Goal: Transaction & Acquisition: Purchase product/service

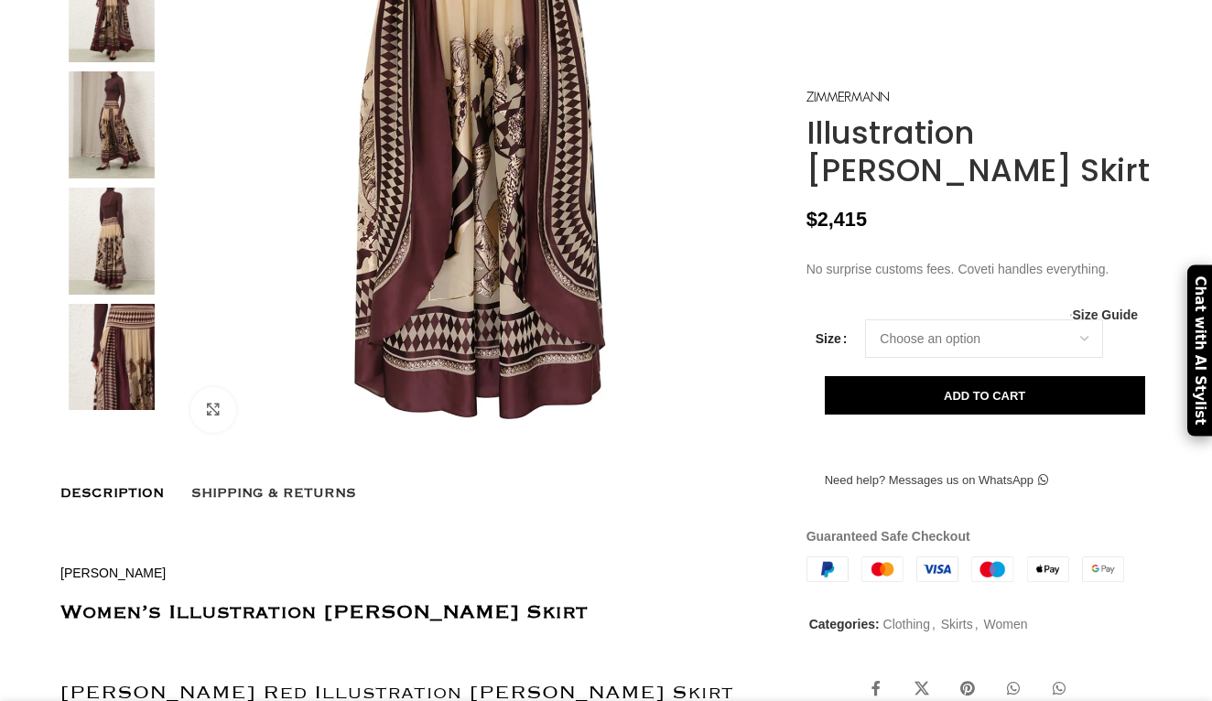
scroll to position [495, 0]
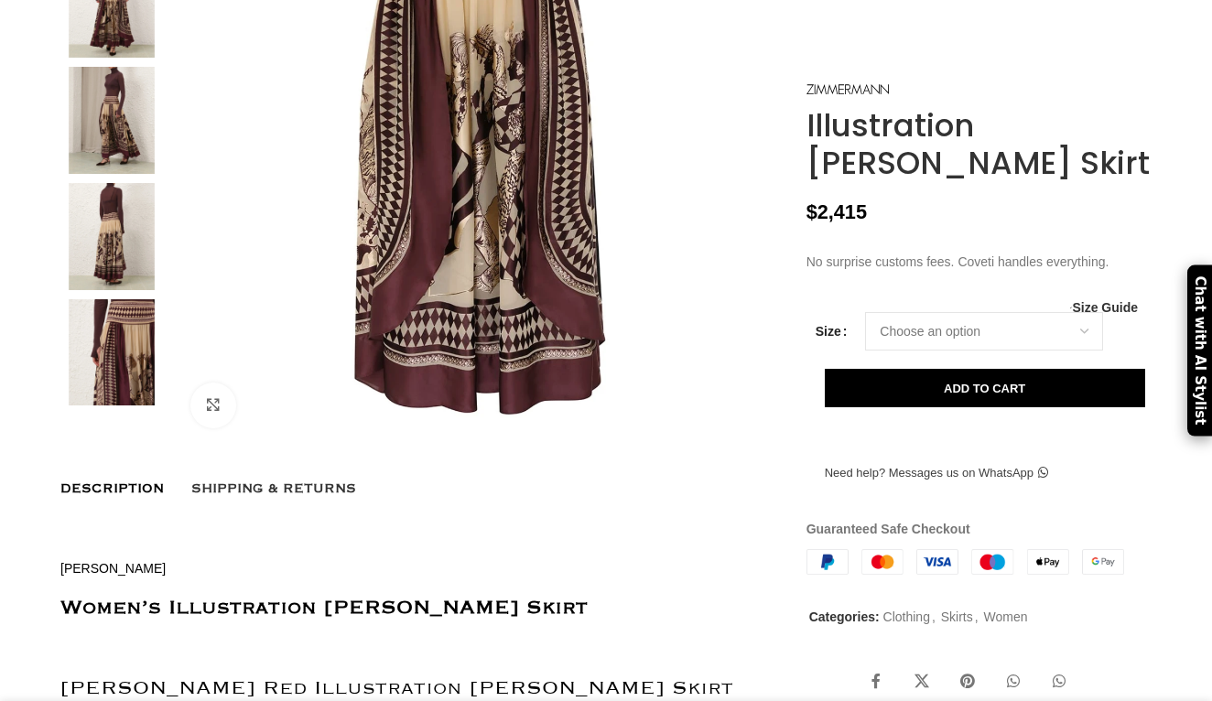
click at [111, 59] on img at bounding box center [112, 4] width 112 height 107
click at [99, 174] on img at bounding box center [112, 120] width 112 height 107
click at [121, 290] on img at bounding box center [112, 236] width 112 height 107
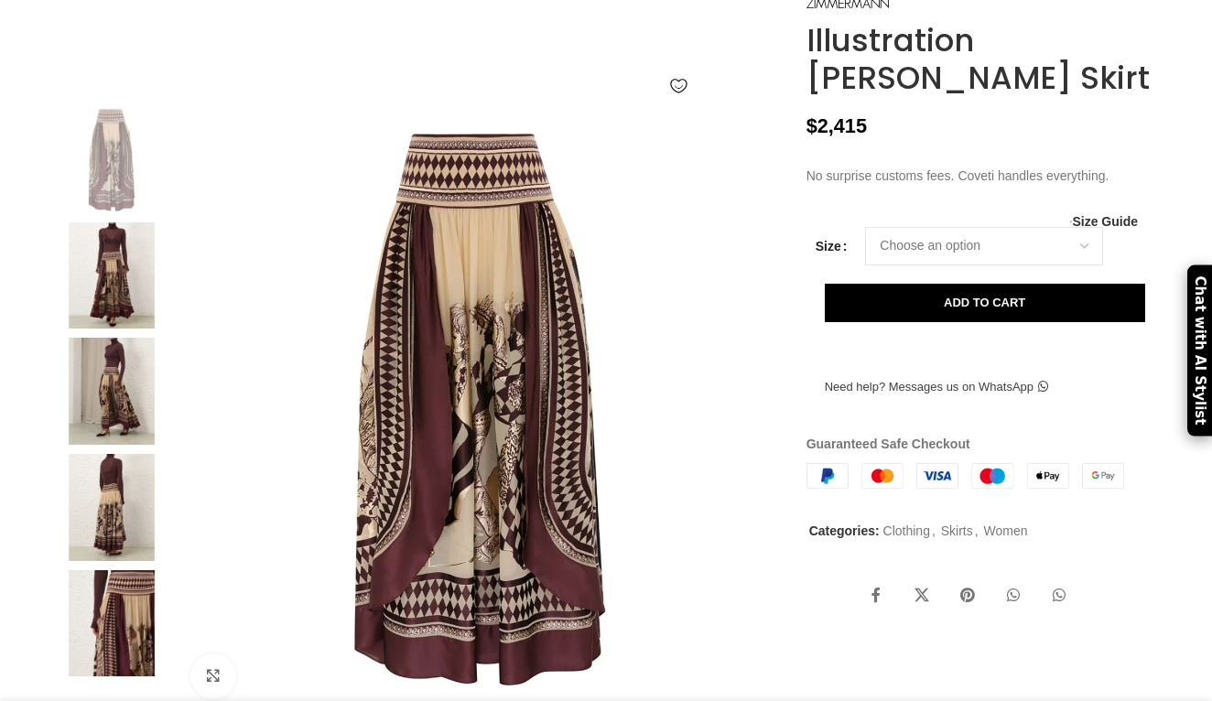
scroll to position [203, 0]
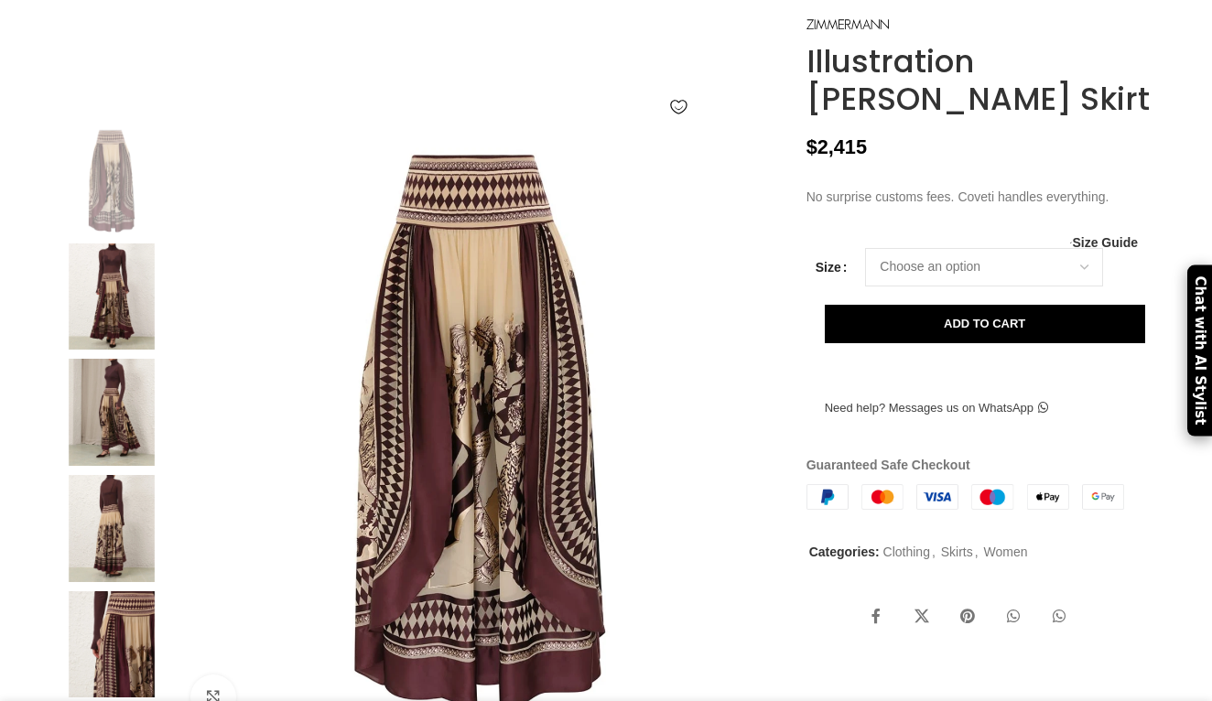
click at [115, 351] on img at bounding box center [112, 297] width 112 height 107
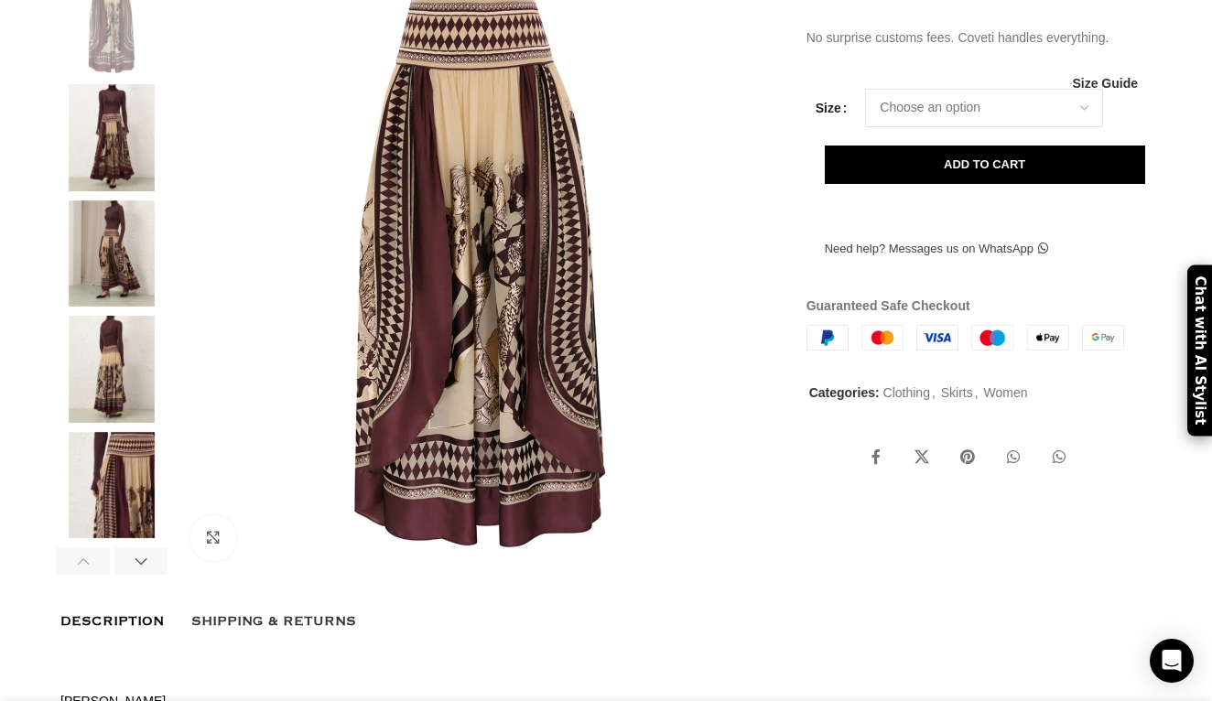
scroll to position [391, 0]
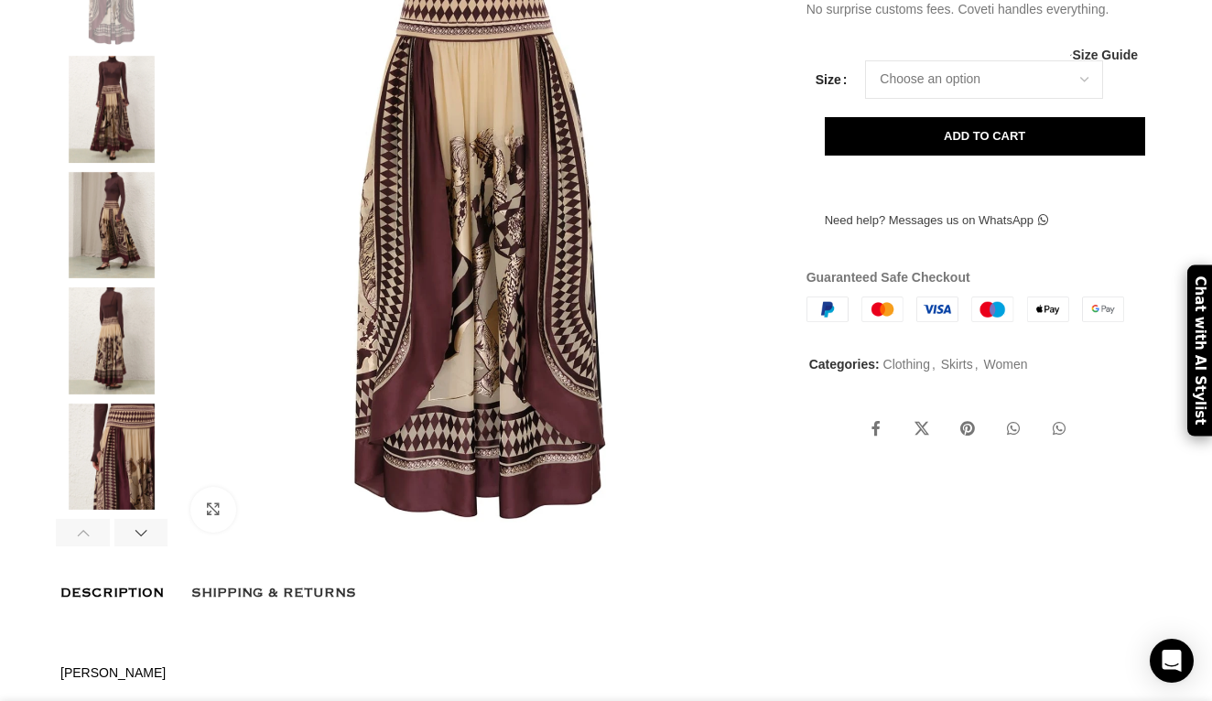
click at [138, 163] on img at bounding box center [112, 109] width 112 height 107
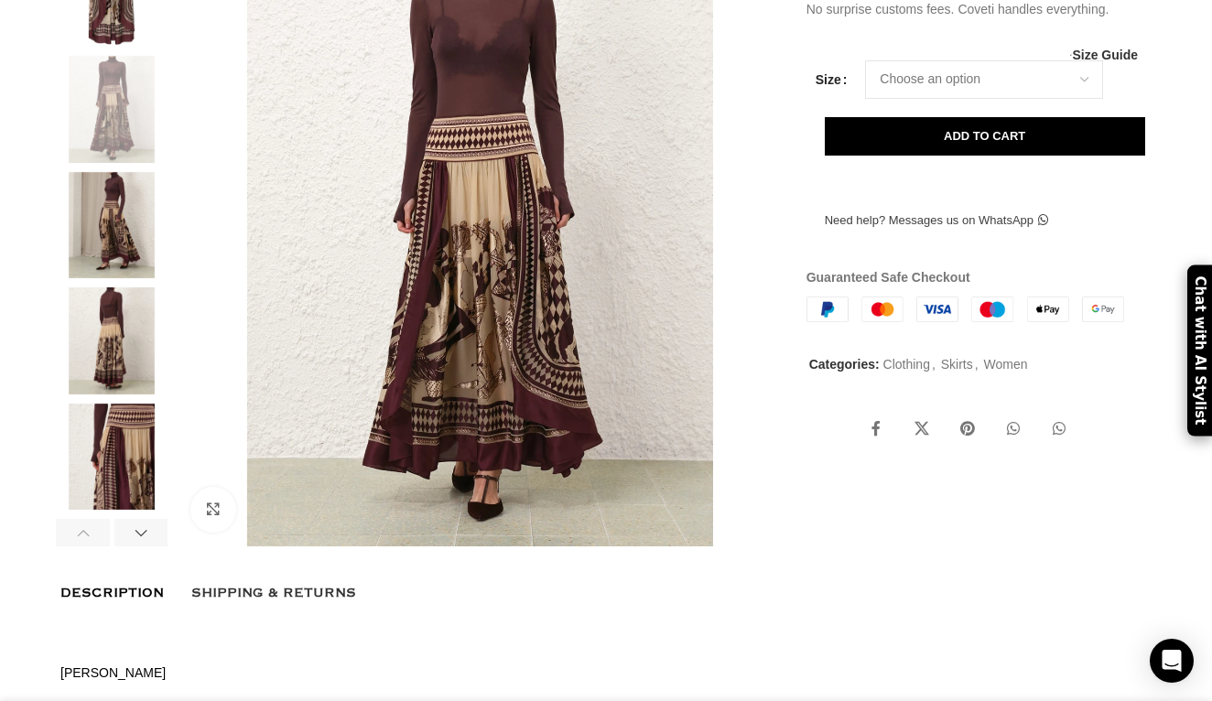
click at [138, 163] on img at bounding box center [112, 109] width 112 height 107
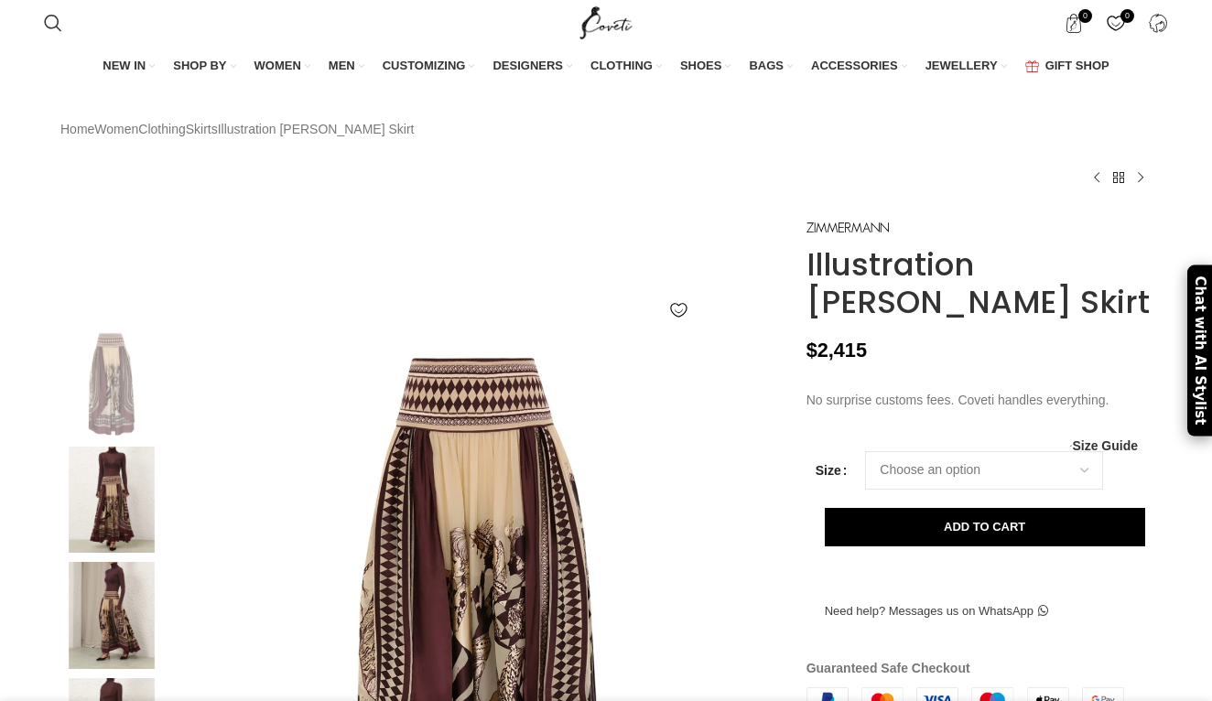
scroll to position [0, 193]
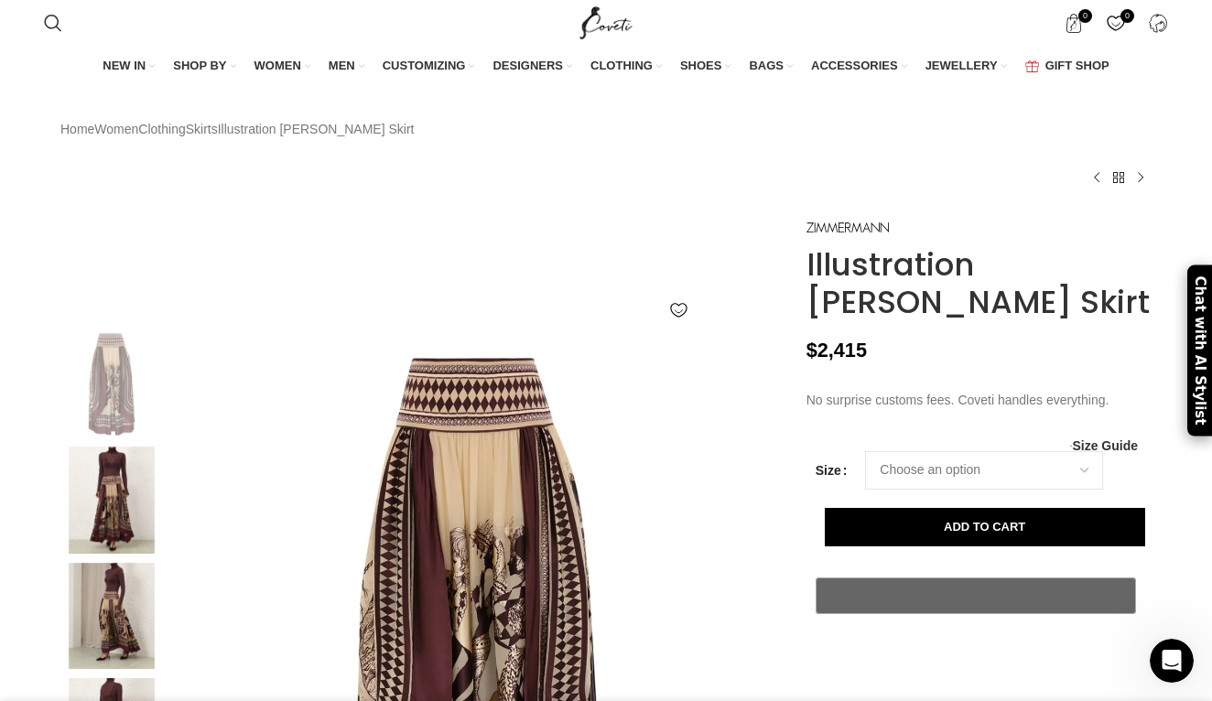
scroll to position [0, 2506]
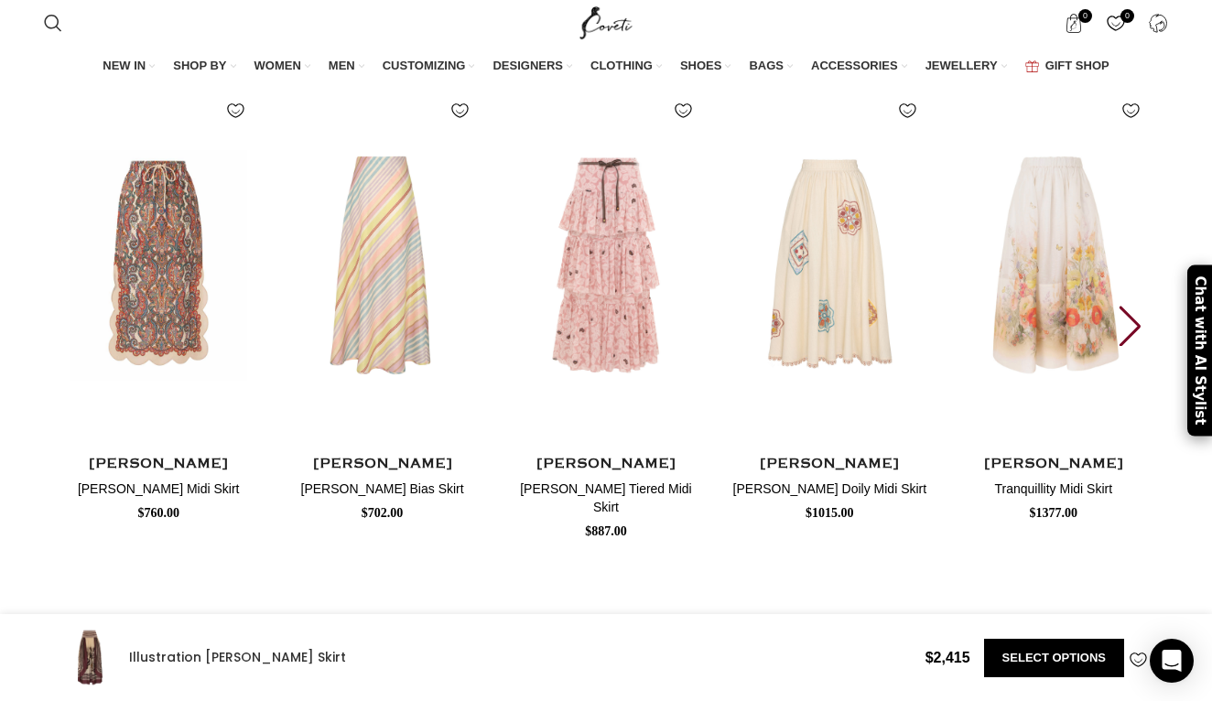
scroll to position [2966, 0]
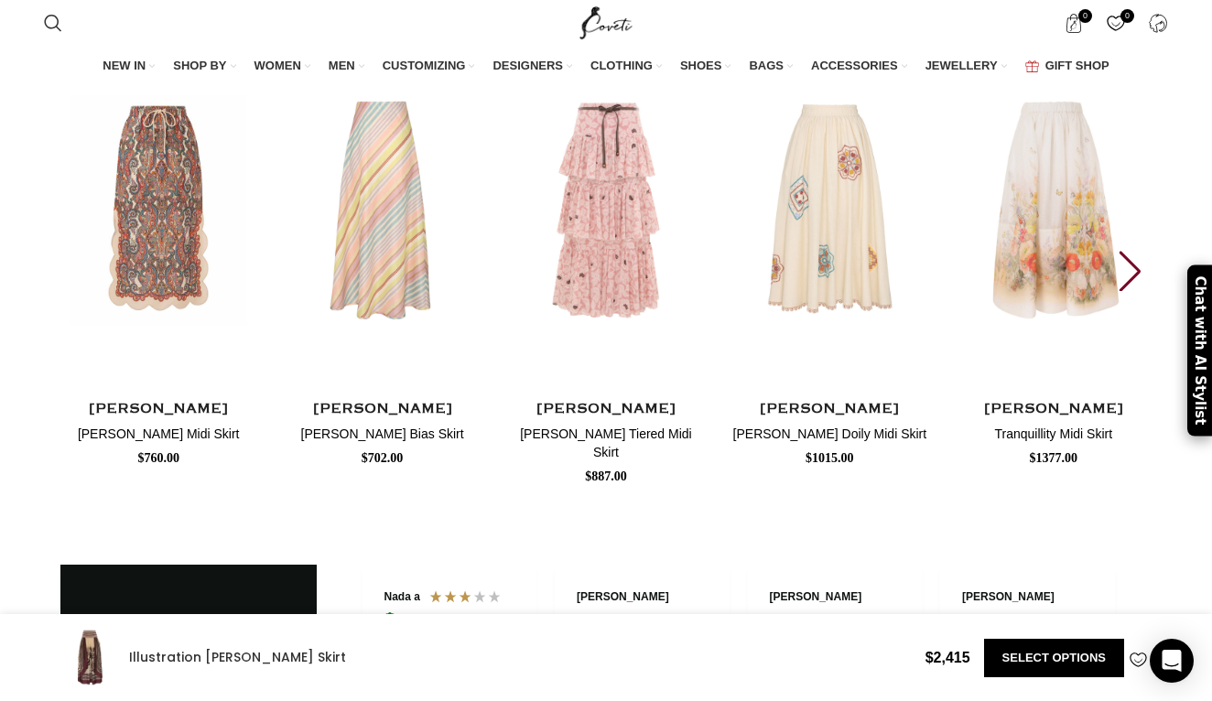
click at [1136, 291] on div "Next slide" at bounding box center [1130, 271] width 25 height 40
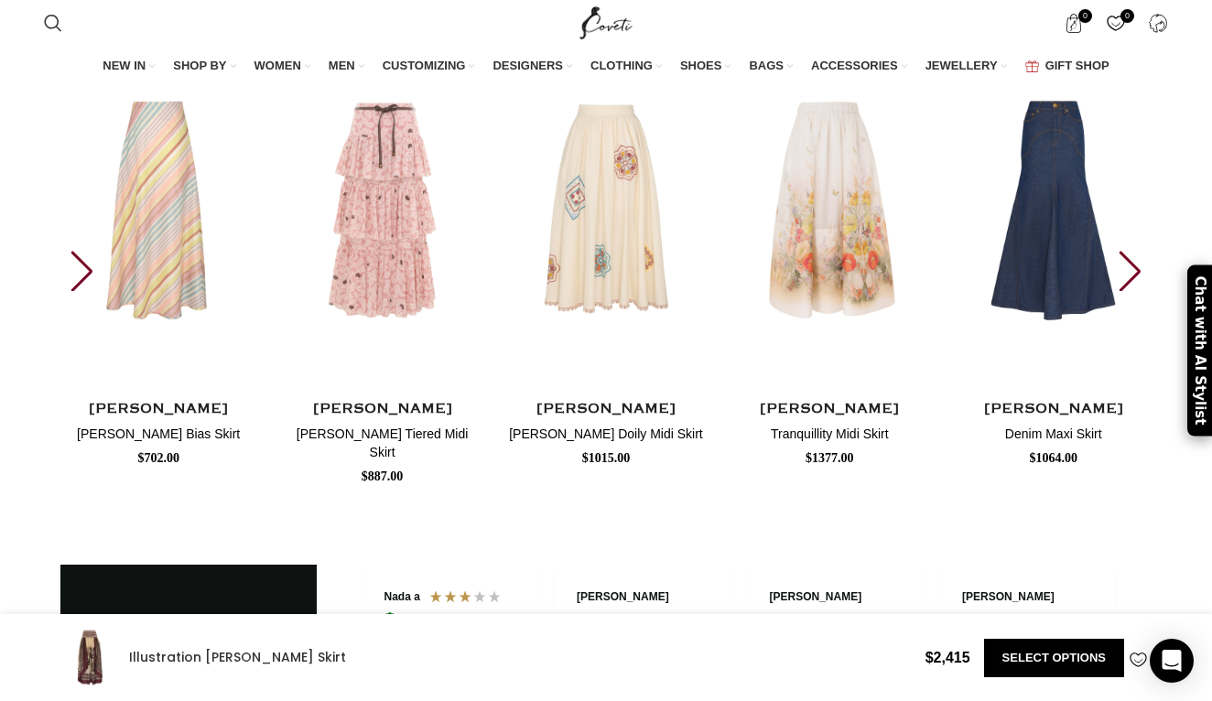
click at [1136, 291] on div "Next slide" at bounding box center [1130, 271] width 25 height 40
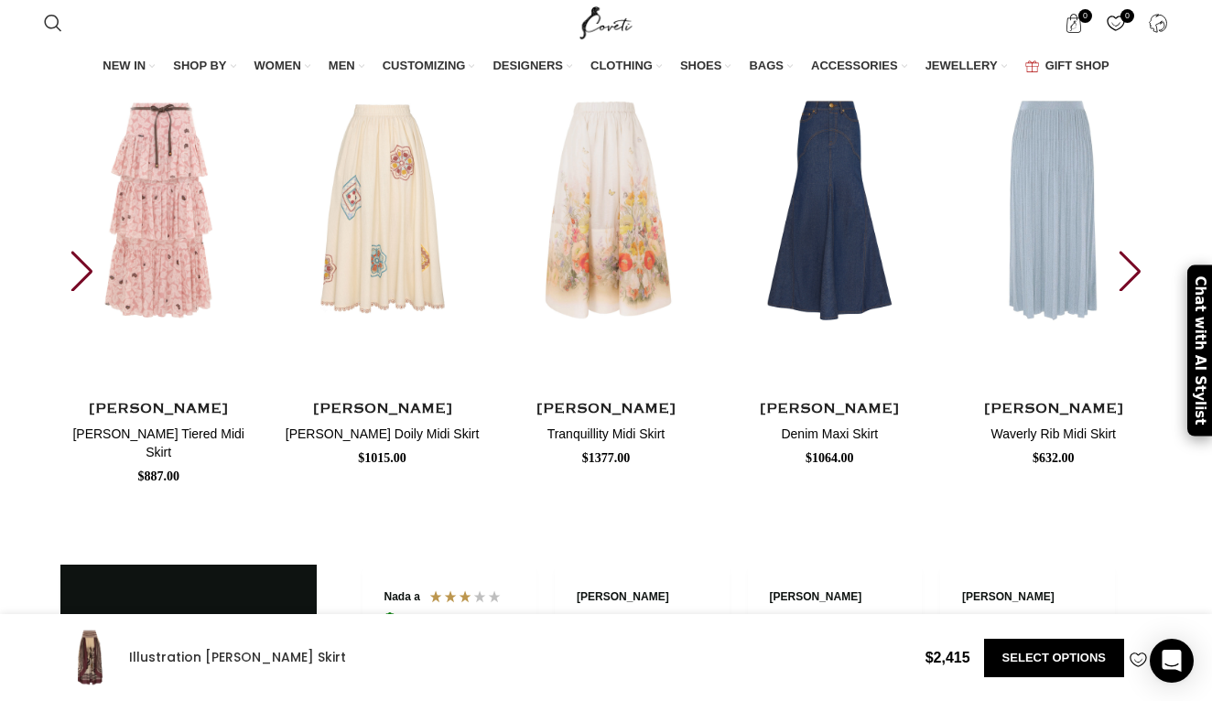
click at [1136, 291] on div "Next slide" at bounding box center [1130, 271] width 25 height 40
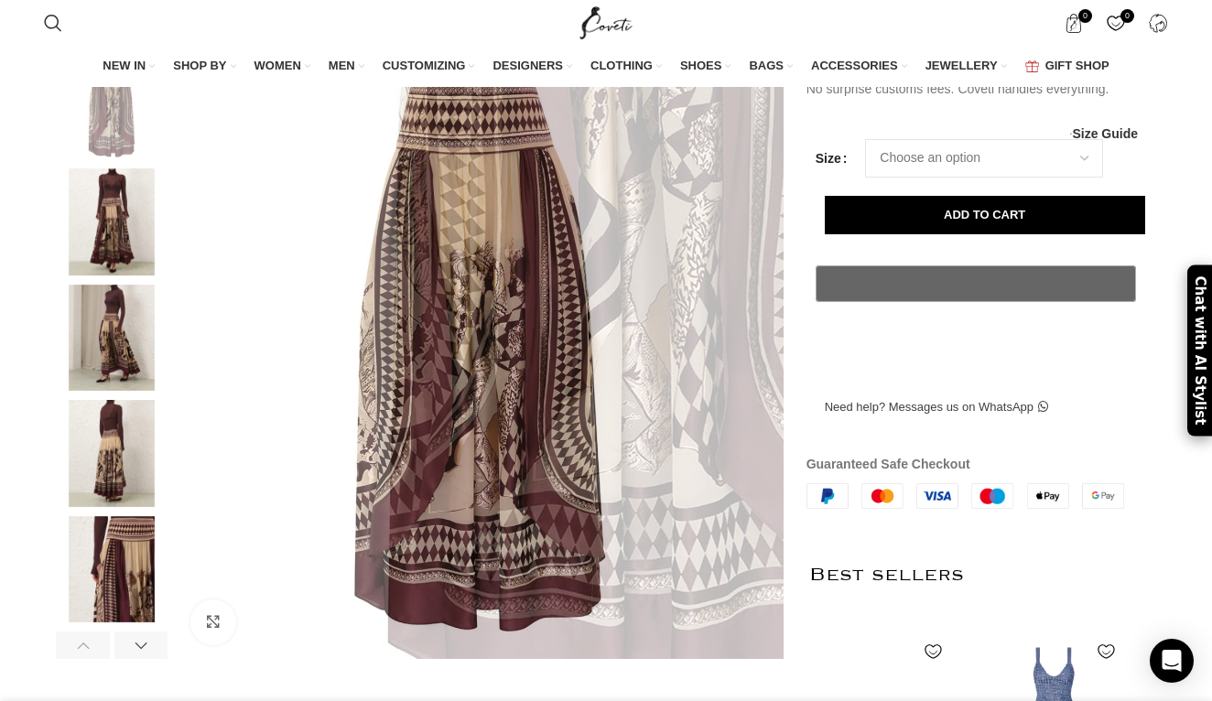
scroll to position [0, 771]
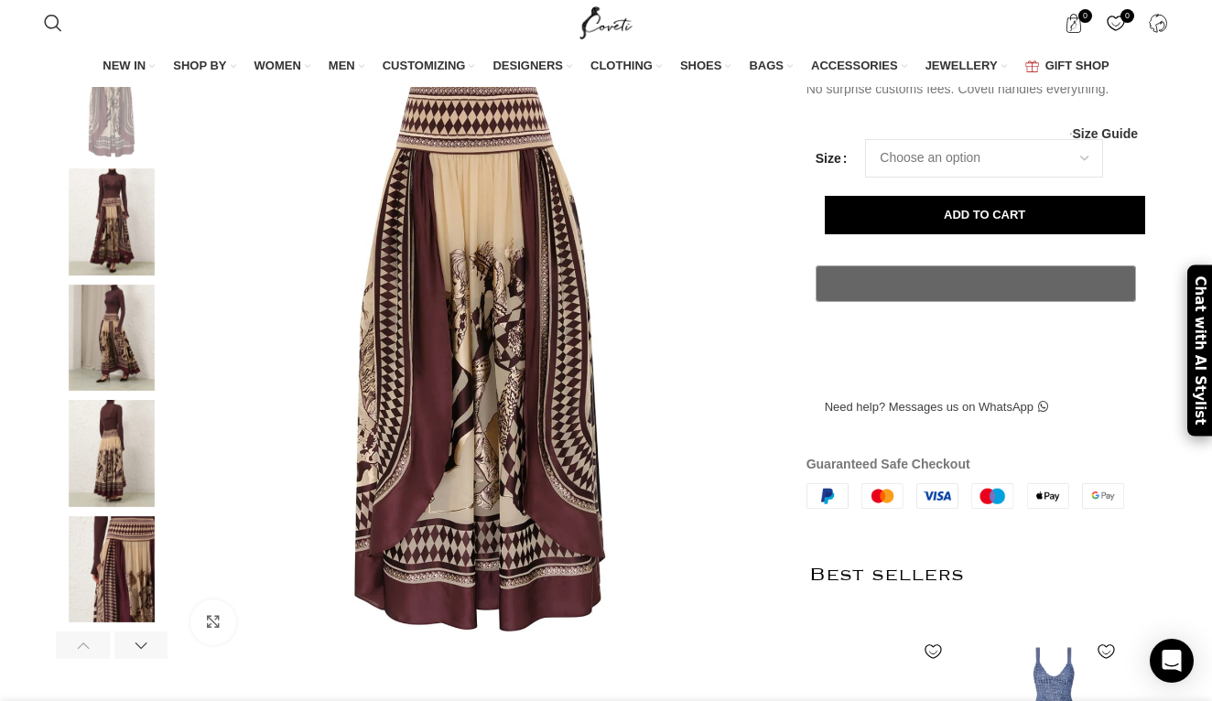
click at [133, 456] on img at bounding box center [112, 453] width 112 height 107
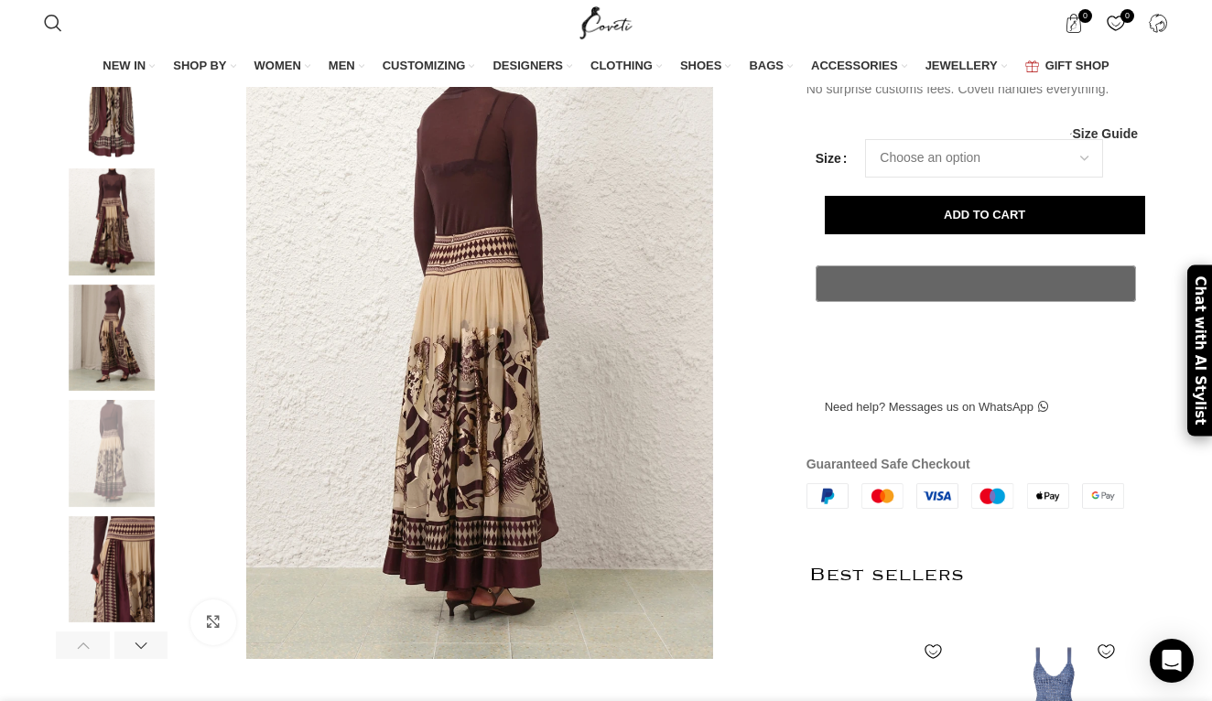
click at [106, 265] on img at bounding box center [112, 222] width 112 height 107
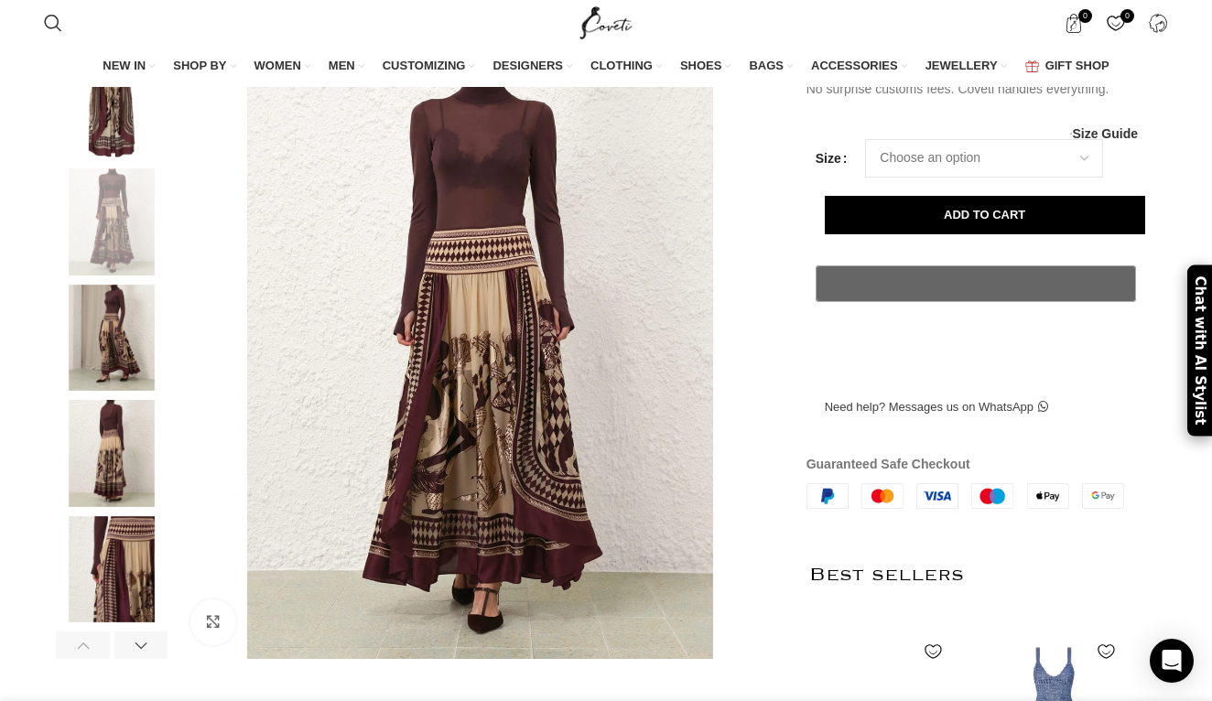
scroll to position [0, 1157]
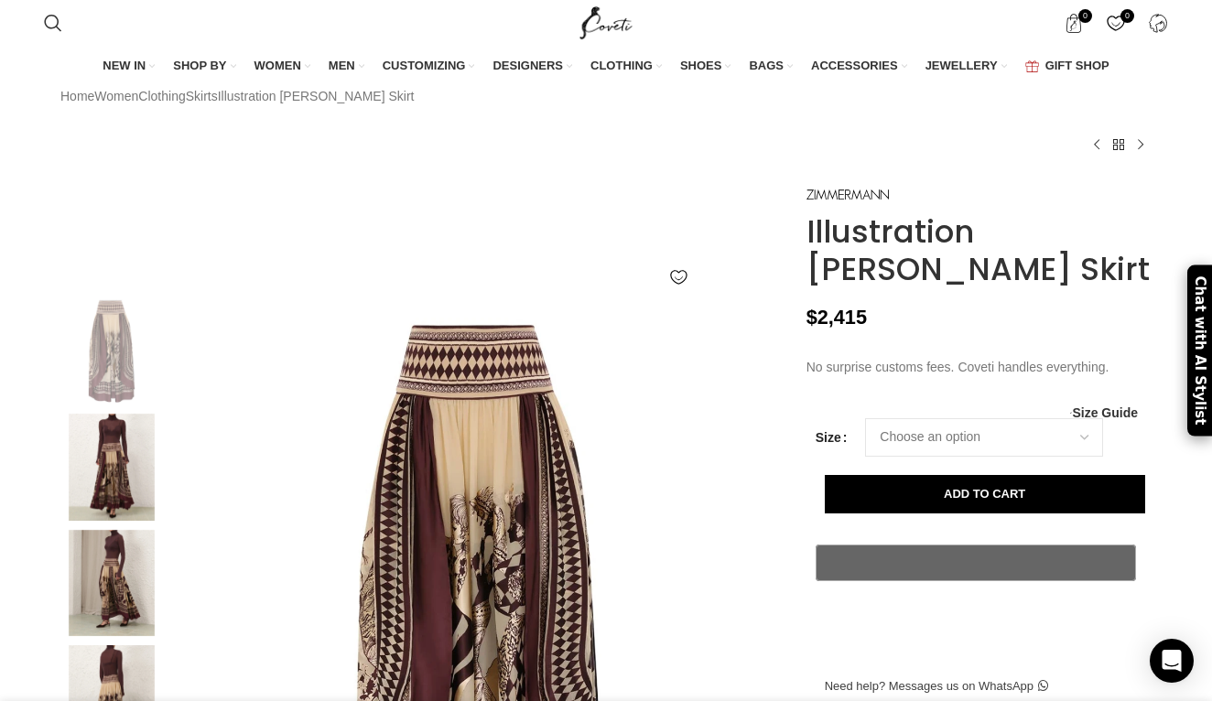
scroll to position [37, 0]
